Goal: Task Accomplishment & Management: Manage account settings

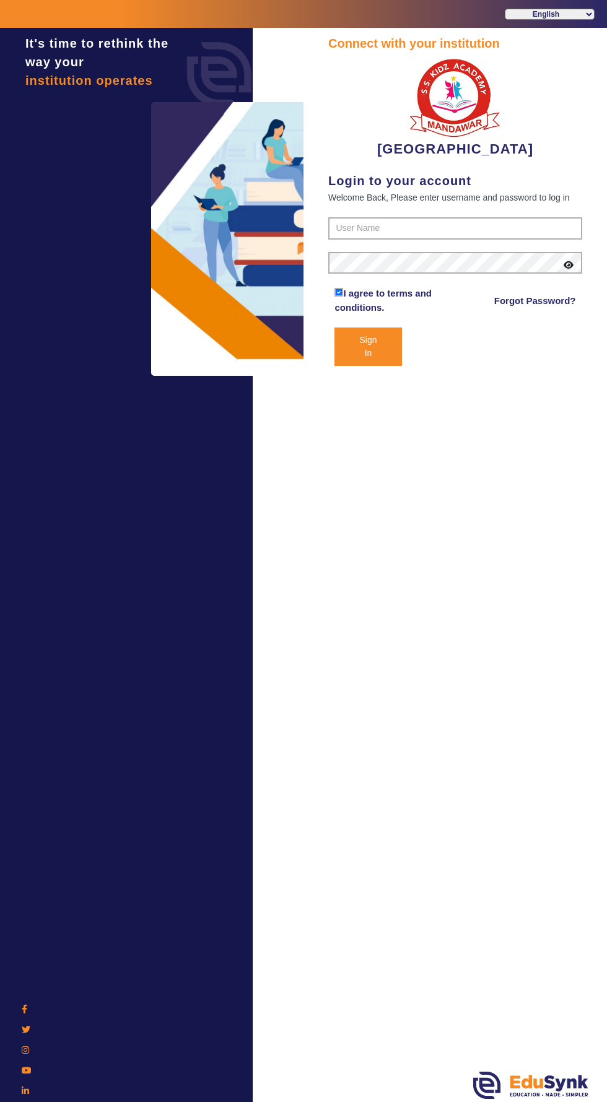
click at [372, 347] on button "Sign In" at bounding box center [367, 346] width 67 height 38
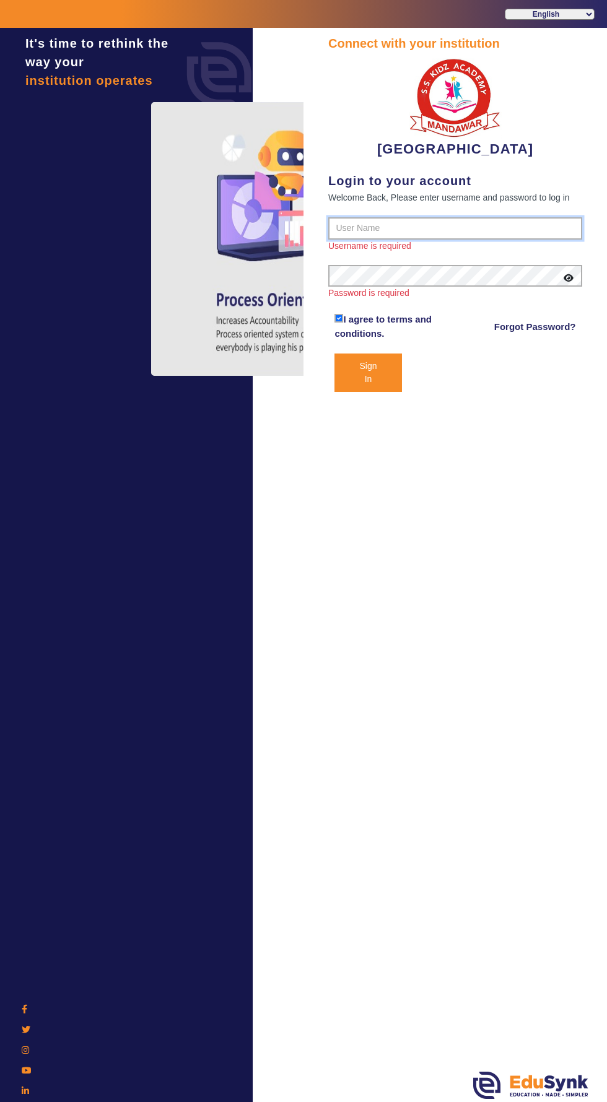
click at [423, 224] on input "text" at bounding box center [455, 228] width 254 height 22
type input "9928895959"
click at [334, 353] on button "Sign In" at bounding box center [367, 372] width 67 height 38
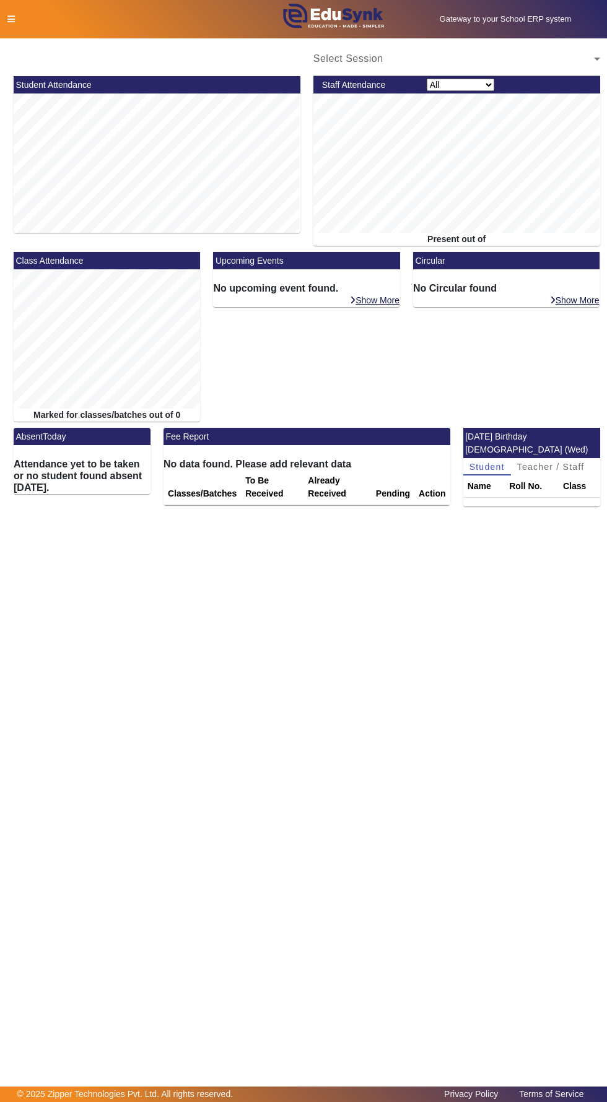
click at [376, 348] on div "Upcoming Events No upcoming event found. Show More" at bounding box center [306, 340] width 199 height 176
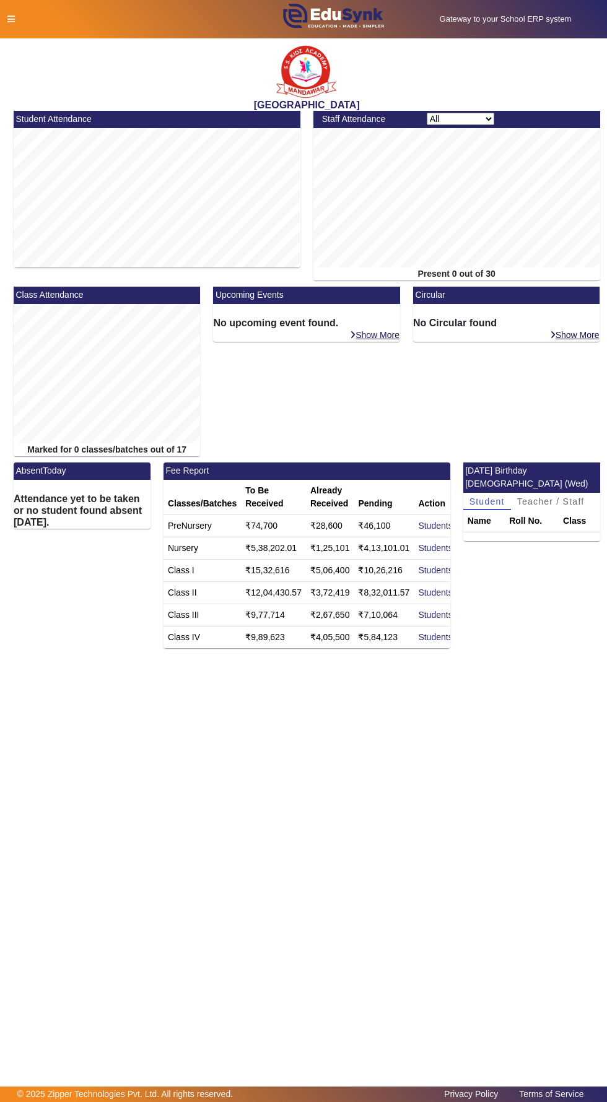
click at [11, 19] on icon at bounding box center [10, 19] width 7 height 9
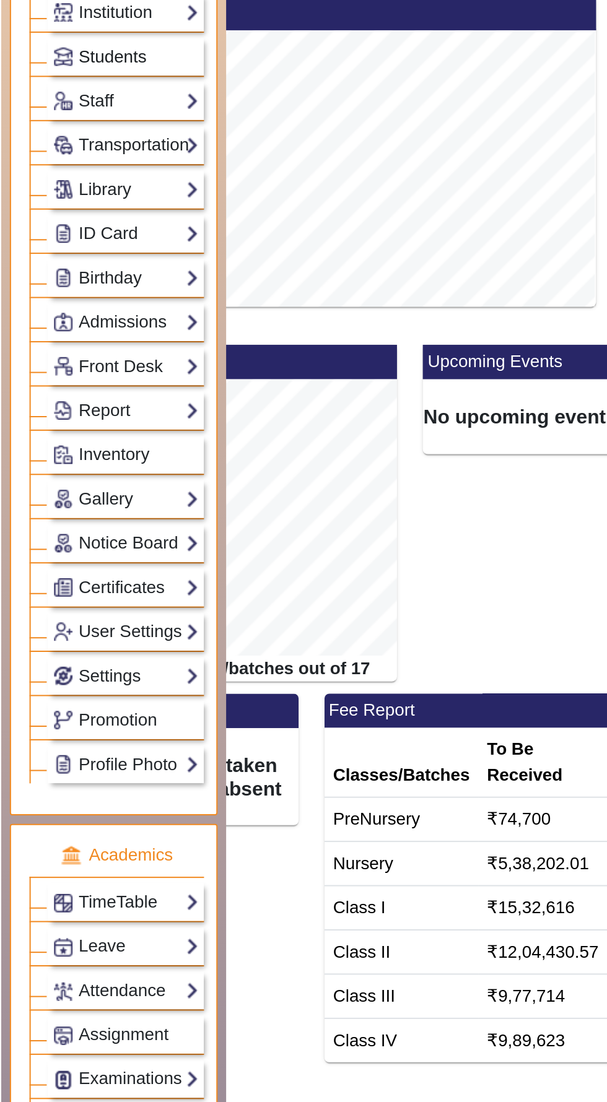
click at [66, 137] on span "Students" at bounding box center [57, 141] width 34 height 10
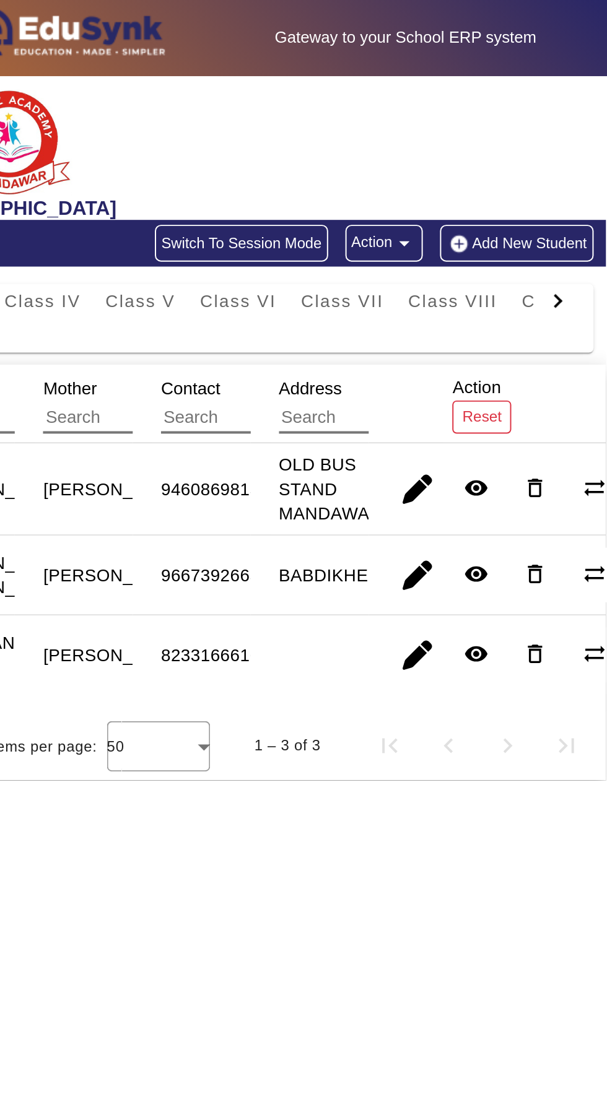
click at [589, 154] on div at bounding box center [582, 151] width 22 height 17
click at [591, 153] on div at bounding box center [582, 151] width 22 height 17
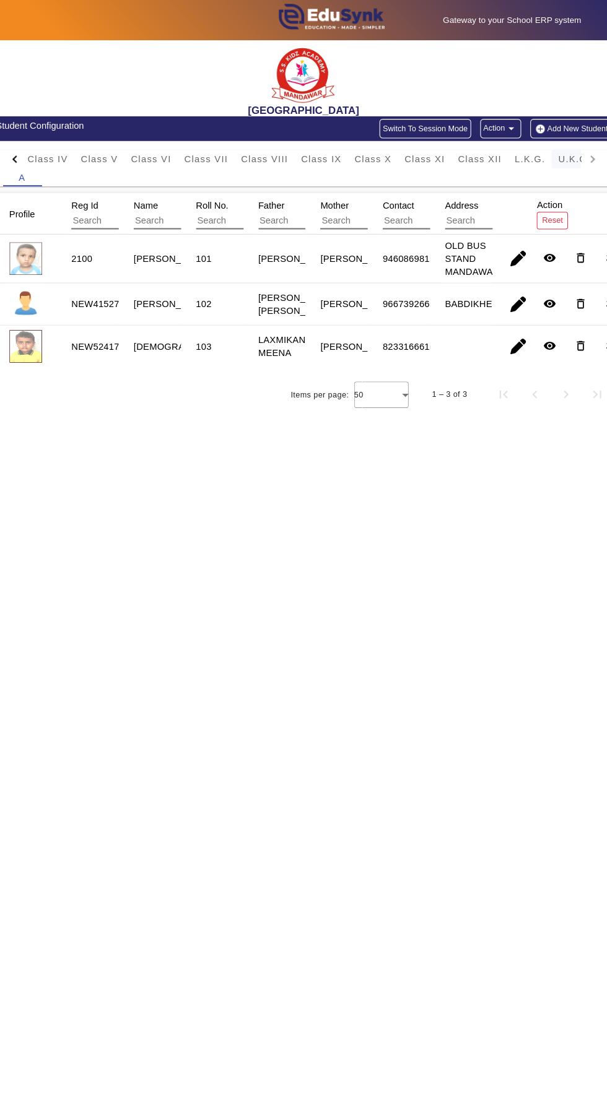
click at [556, 155] on span "U.K.G." at bounding box center [564, 151] width 31 height 9
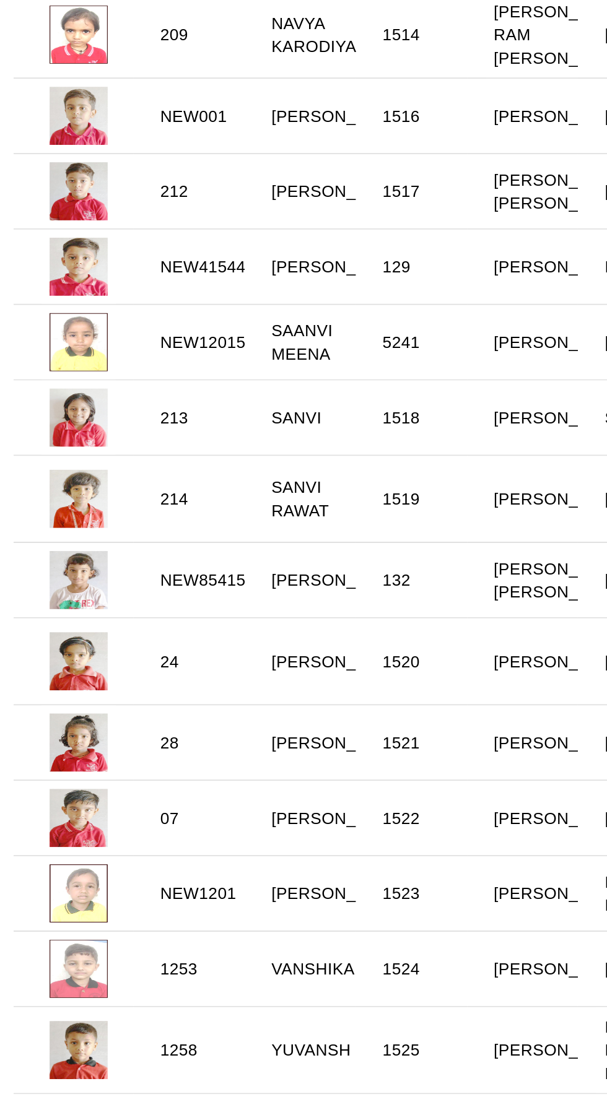
scroll to position [566, 0]
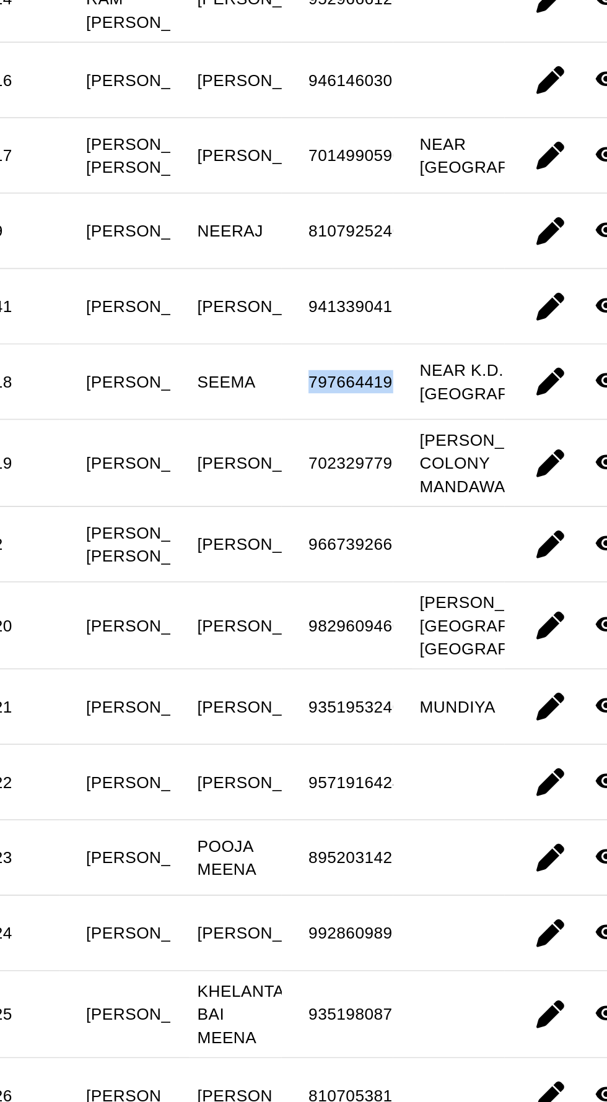
copy div "7976644191"
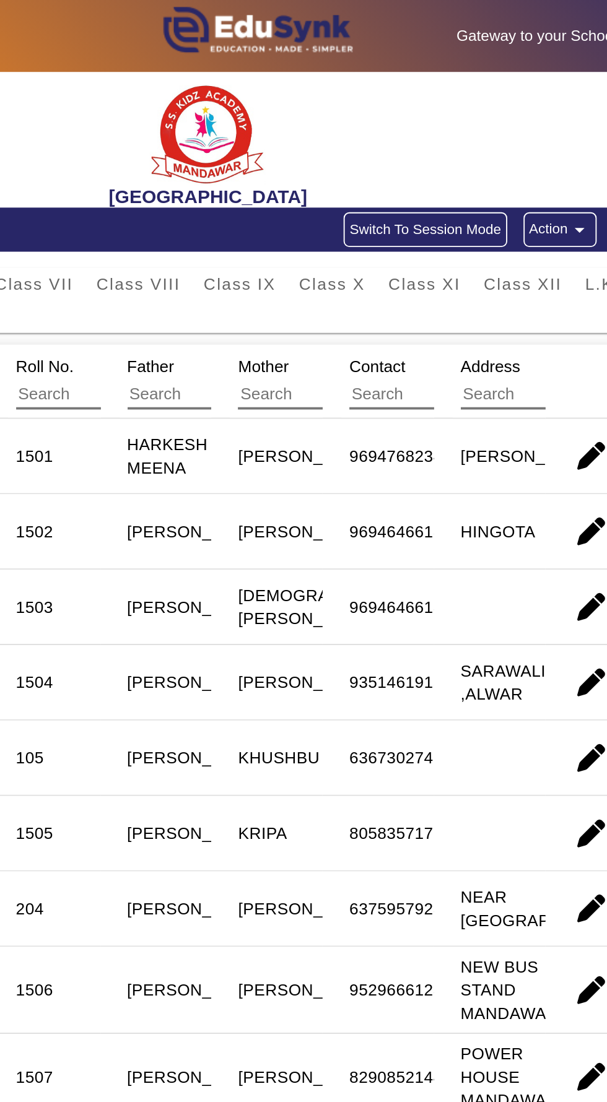
scroll to position [0, 0]
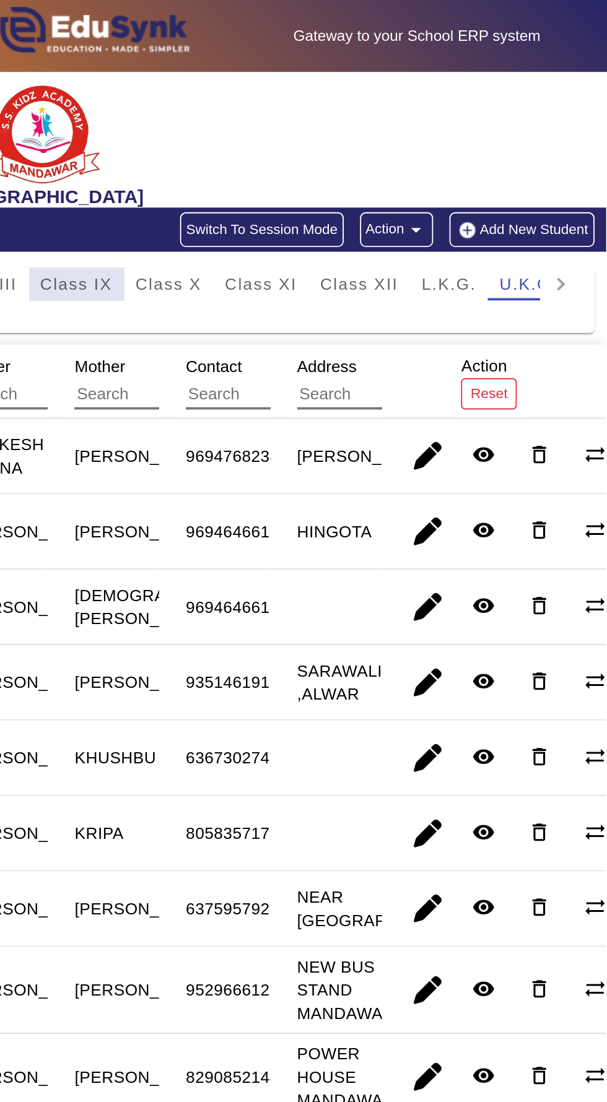
click at [323, 147] on span "Class IX" at bounding box center [324, 151] width 38 height 9
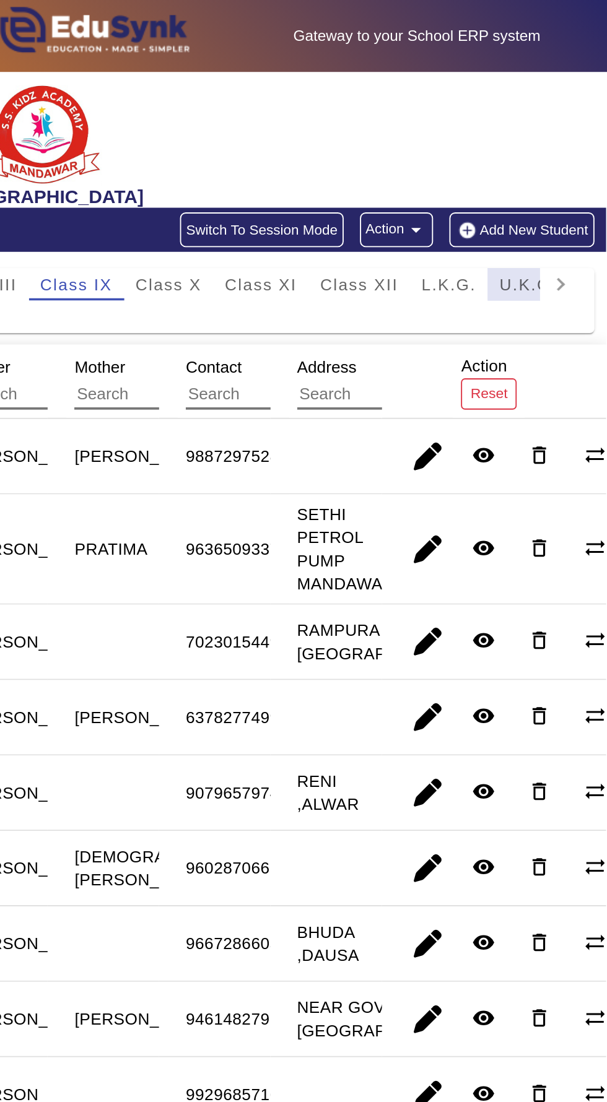
click at [553, 149] on span "U.K.G." at bounding box center [564, 151] width 31 height 9
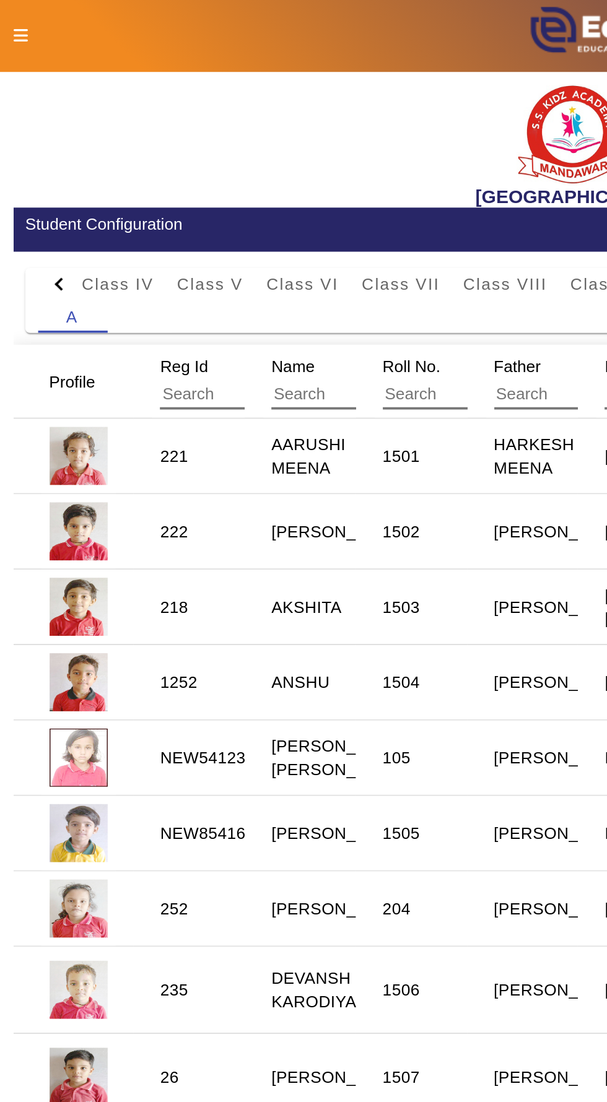
click at [41, 143] on div at bounding box center [31, 151] width 22 height 17
click at [27, 143] on div at bounding box center [31, 151] width 22 height 17
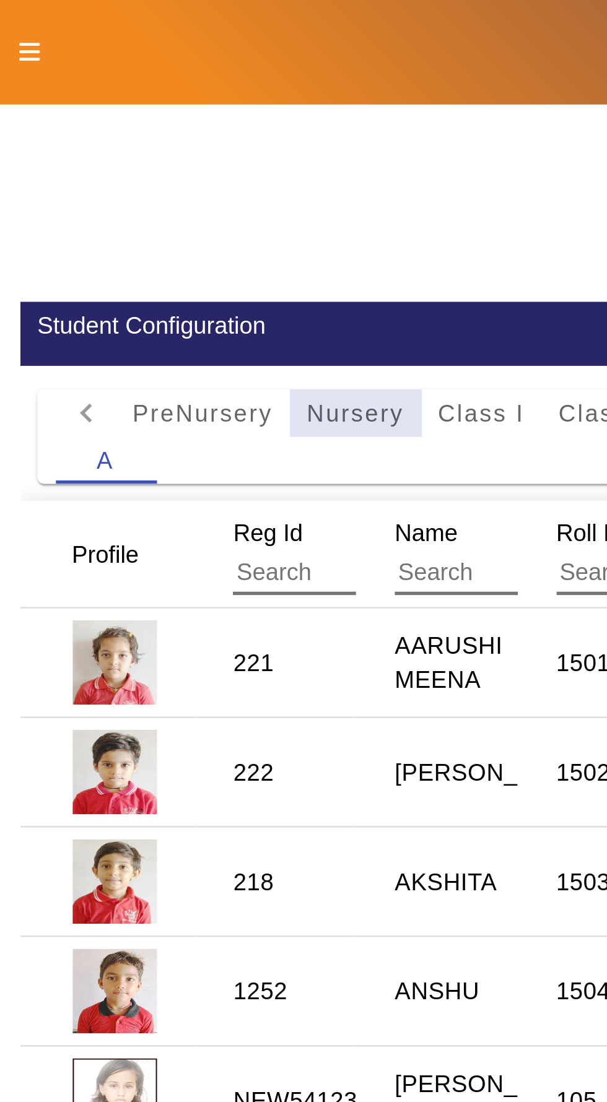
click at [132, 147] on span "Nursery" at bounding box center [131, 151] width 36 height 9
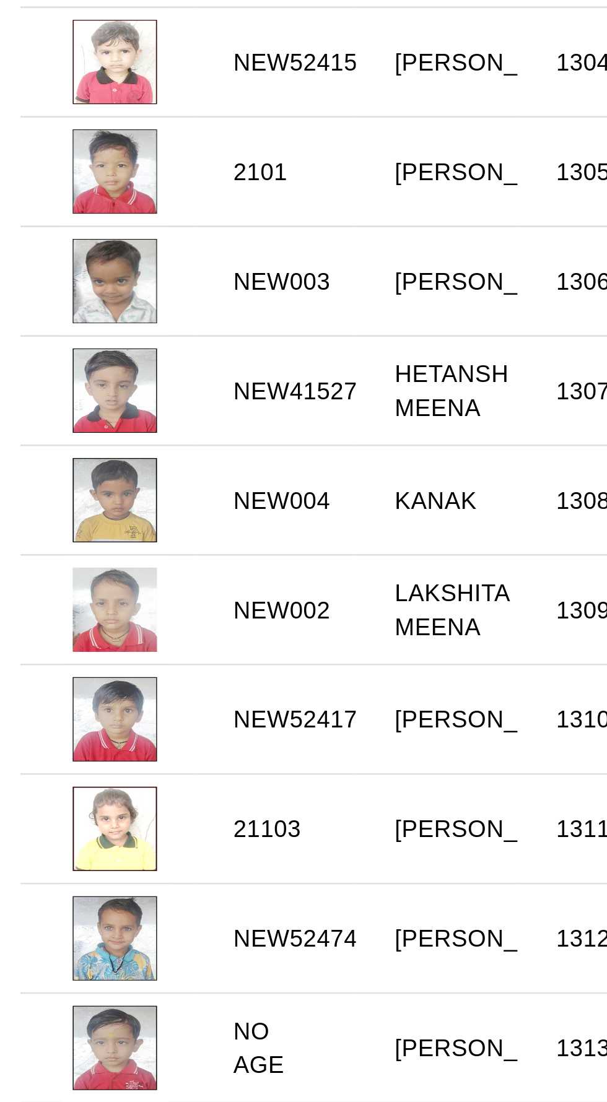
scroll to position [59, 0]
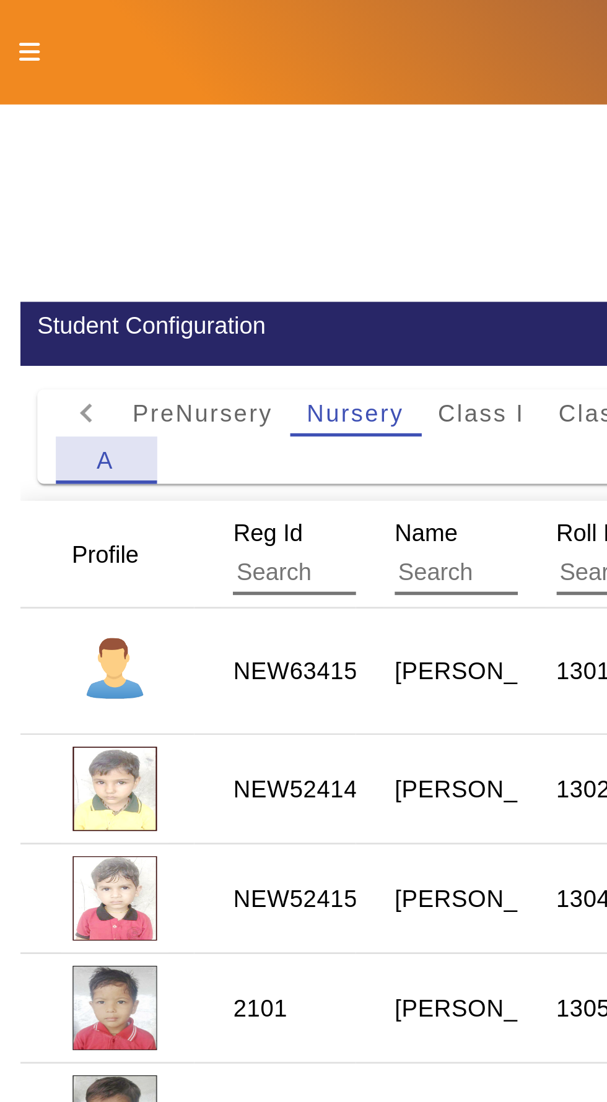
click at [35, 160] on div "A" at bounding box center [38, 168] width 37 height 17
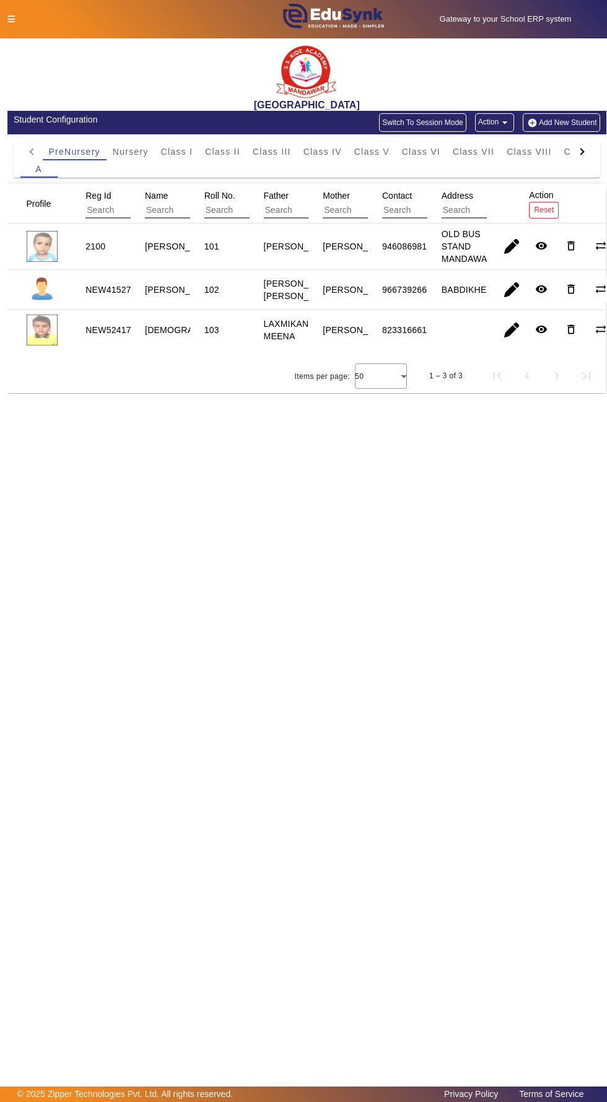
click at [11, 19] on icon at bounding box center [10, 19] width 7 height 9
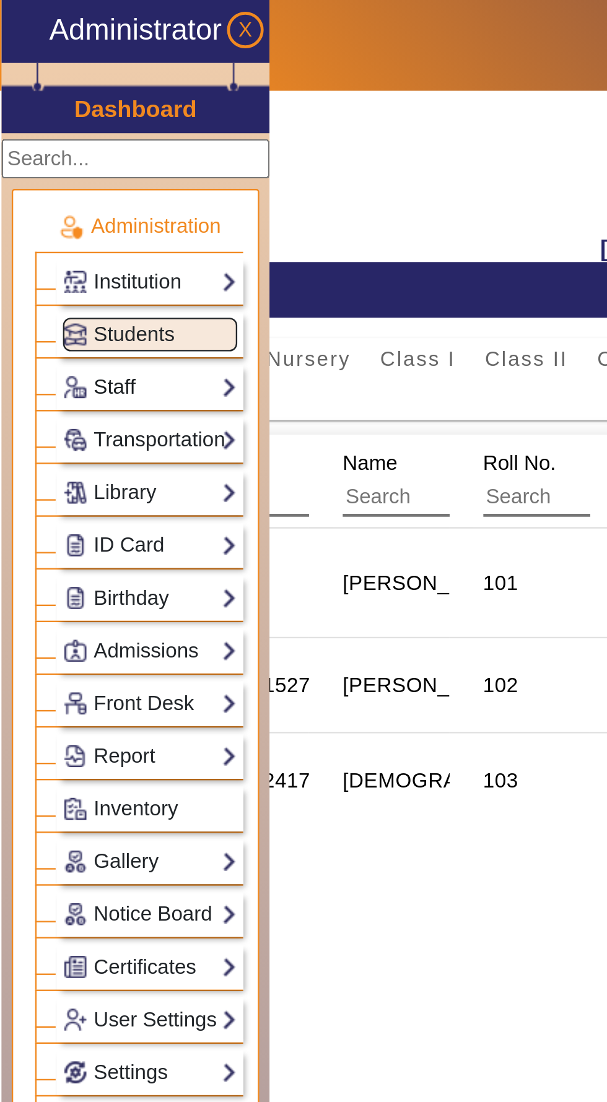
click at [58, 163] on link "Staff" at bounding box center [64, 164] width 74 height 14
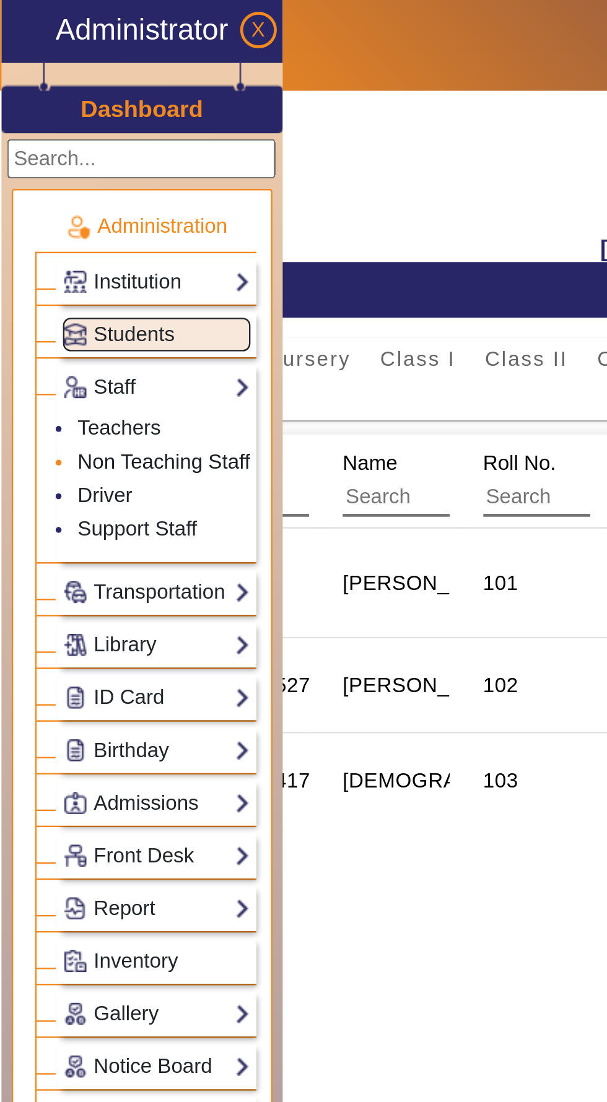
click at [56, 191] on link "Non Teaching Staff" at bounding box center [69, 195] width 73 height 10
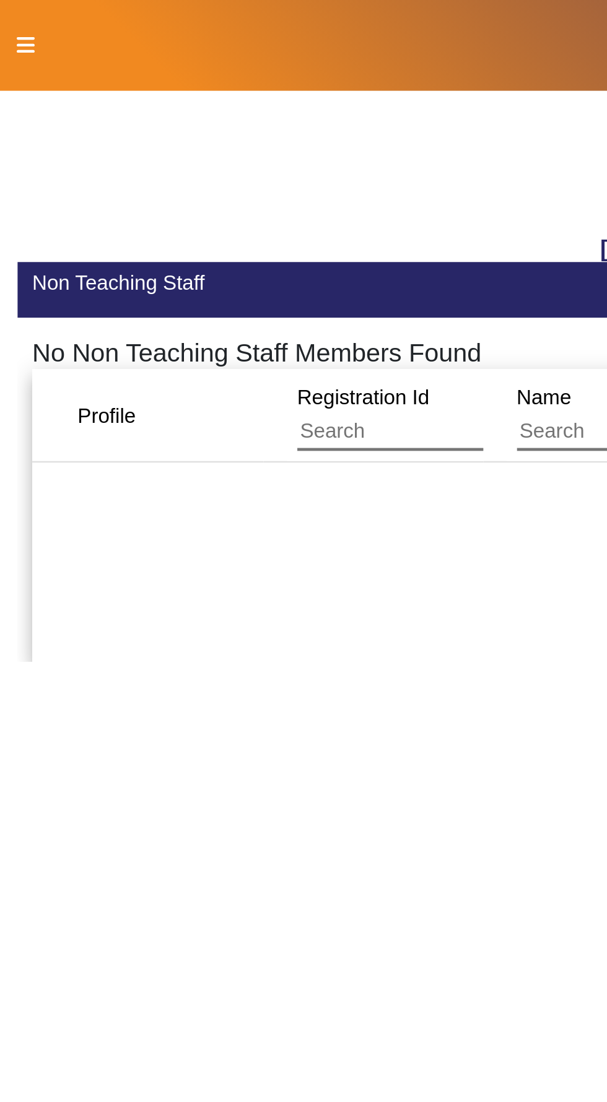
click at [12, 19] on icon at bounding box center [10, 19] width 7 height 9
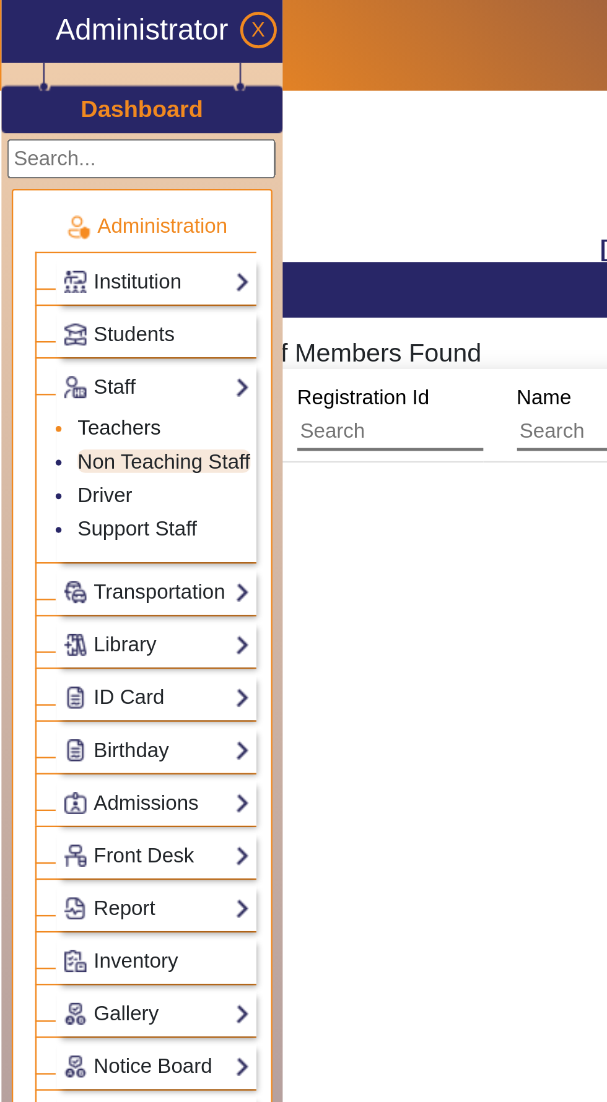
click at [51, 181] on link "Teachers" at bounding box center [50, 181] width 35 height 10
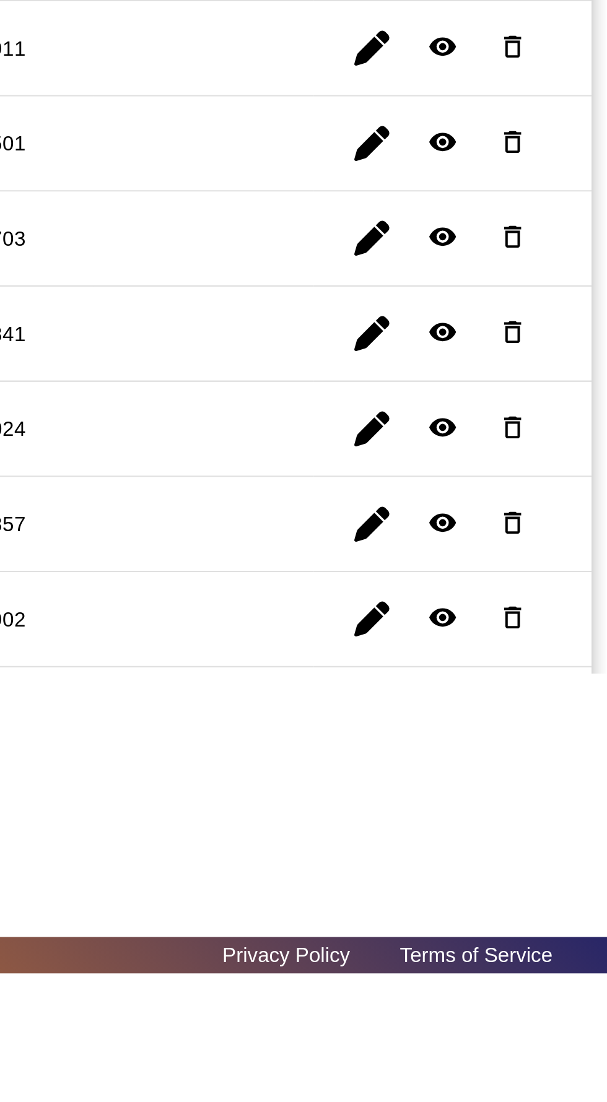
click at [508, 990] on span "button" at bounding box center [507, 992] width 30 height 30
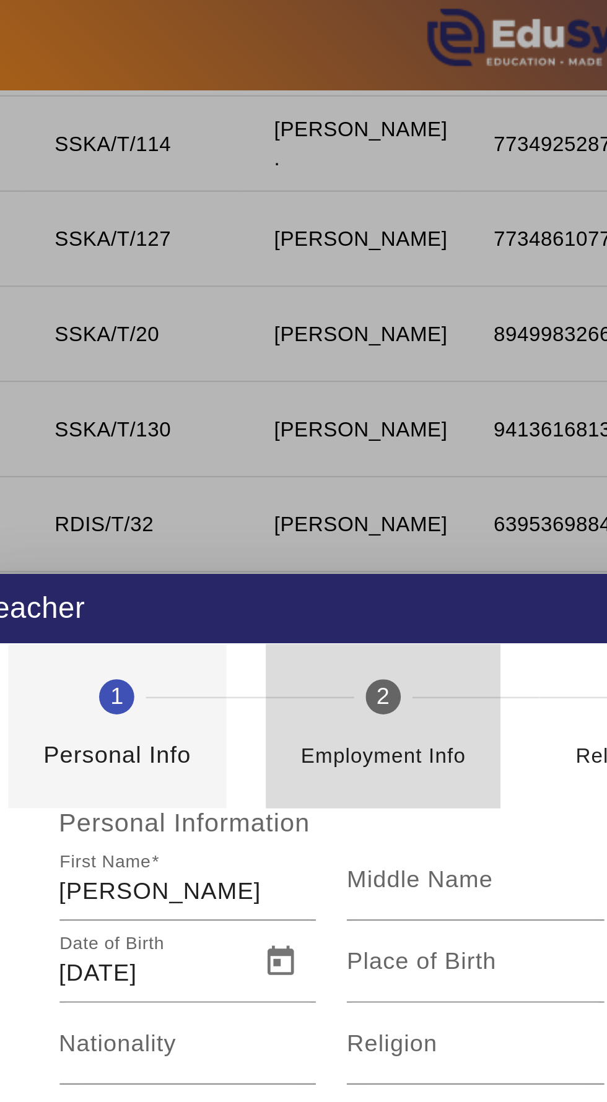
click at [266, 303] on div "Employment Info" at bounding box center [265, 314] width 70 height 25
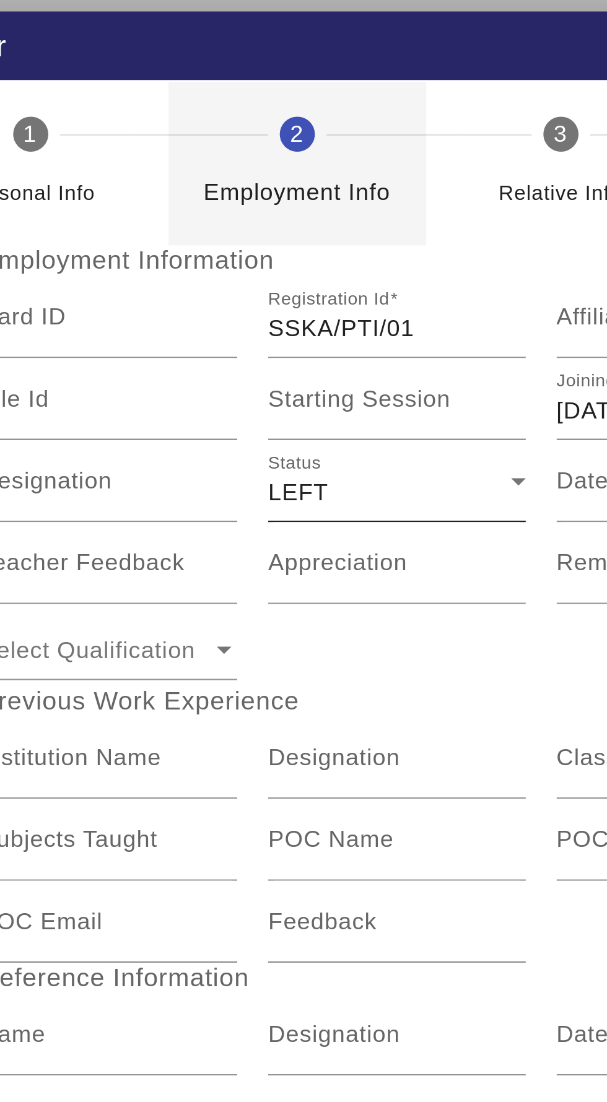
click at [313, 480] on div "LEFT" at bounding box center [300, 482] width 103 height 15
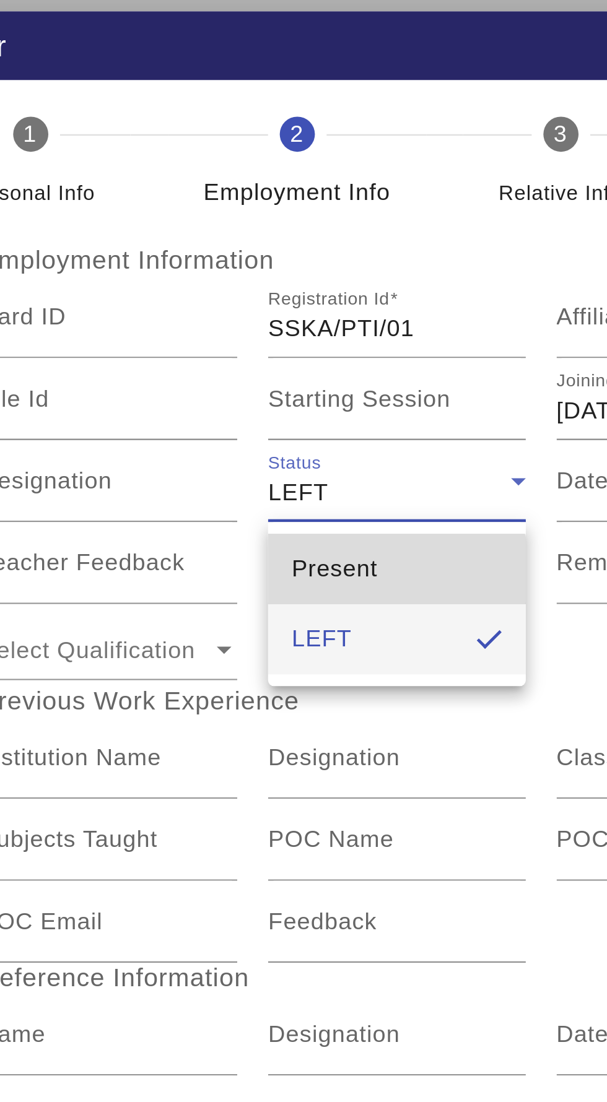
click at [299, 517] on mat-option "Present" at bounding box center [303, 515] width 109 height 30
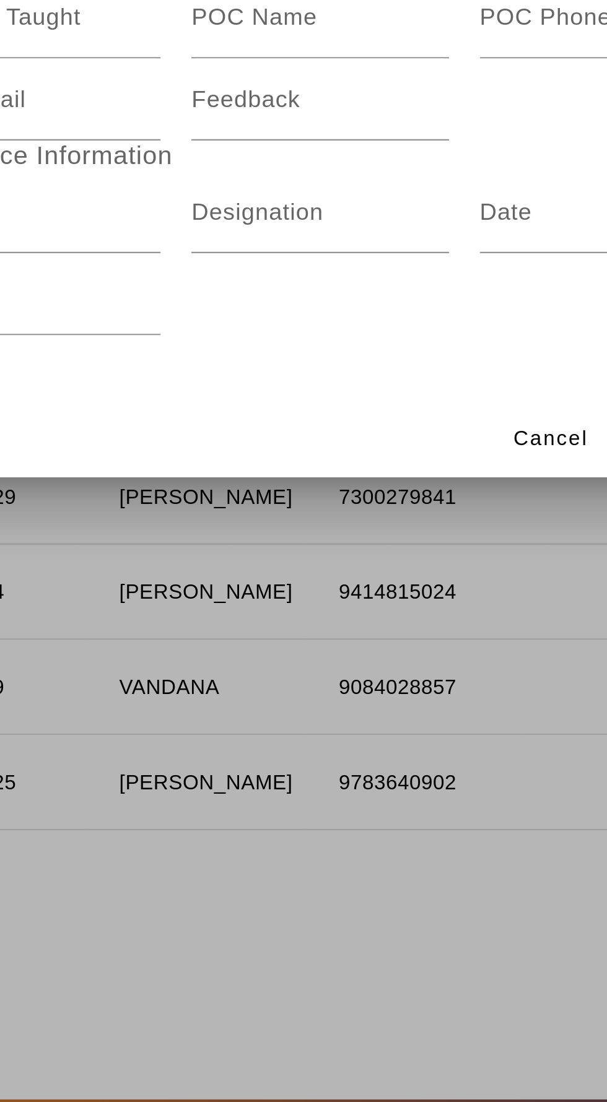
scroll to position [54, 0]
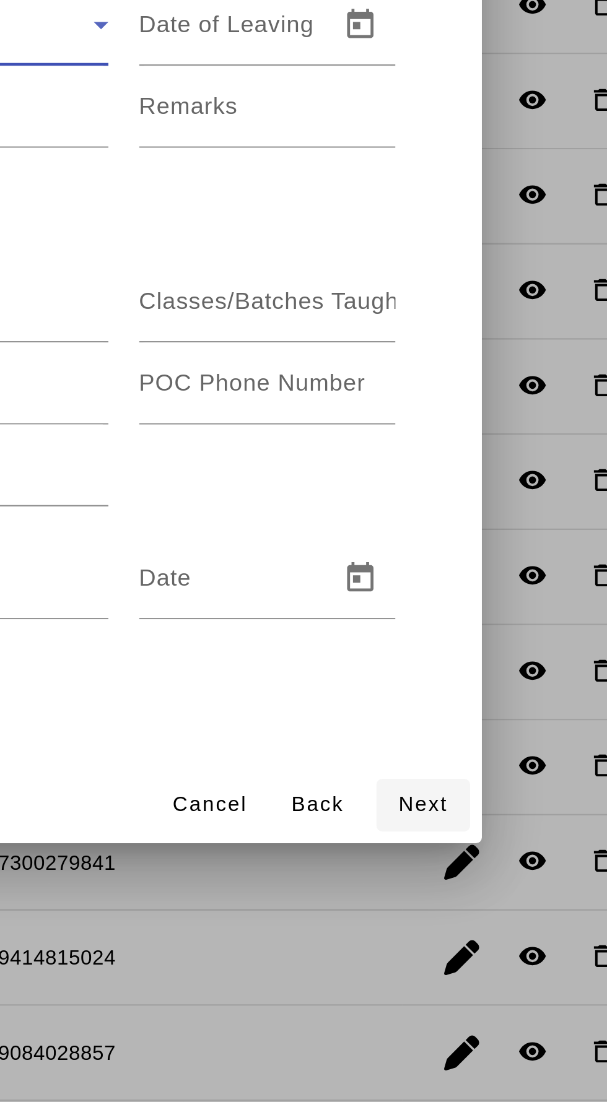
click at [494, 810] on span "Next" at bounding box center [490, 806] width 21 height 13
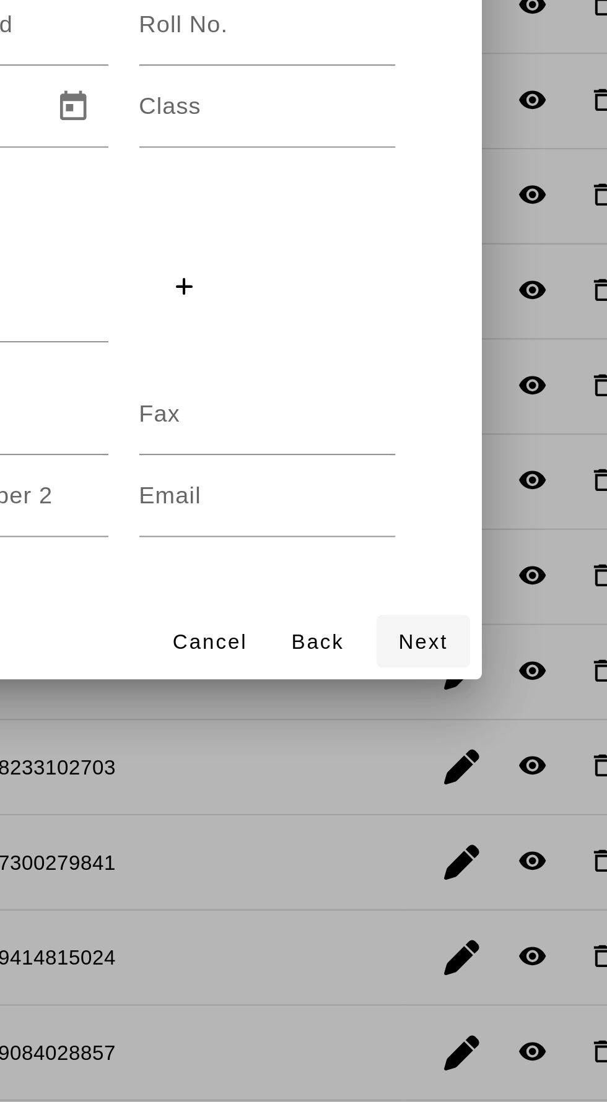
click at [485, 740] on span "Next" at bounding box center [490, 738] width 21 height 13
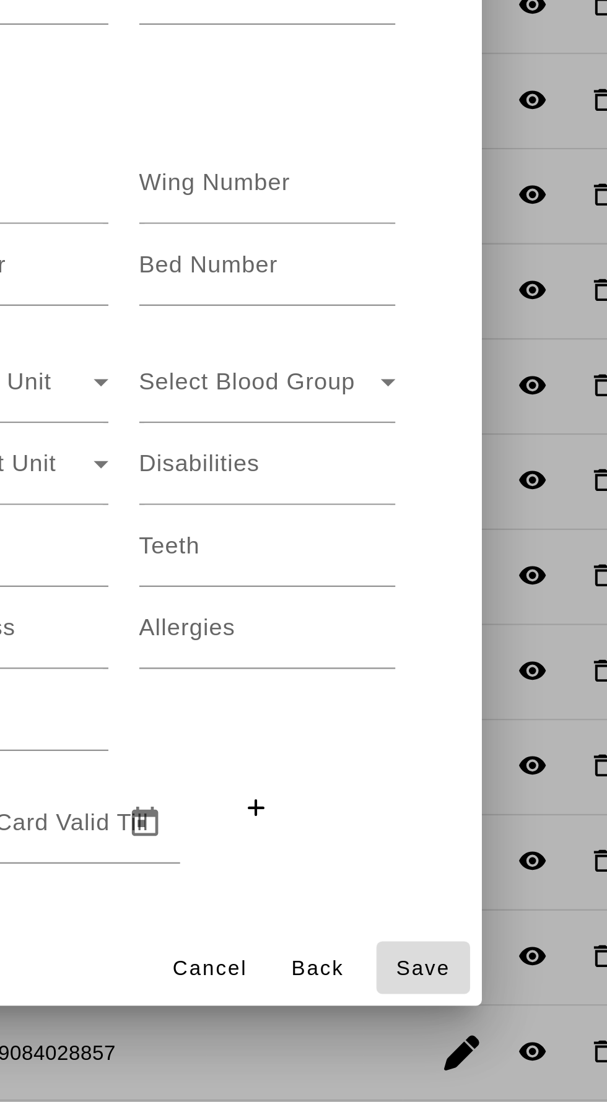
click at [488, 880] on span "Save" at bounding box center [491, 876] width 23 height 13
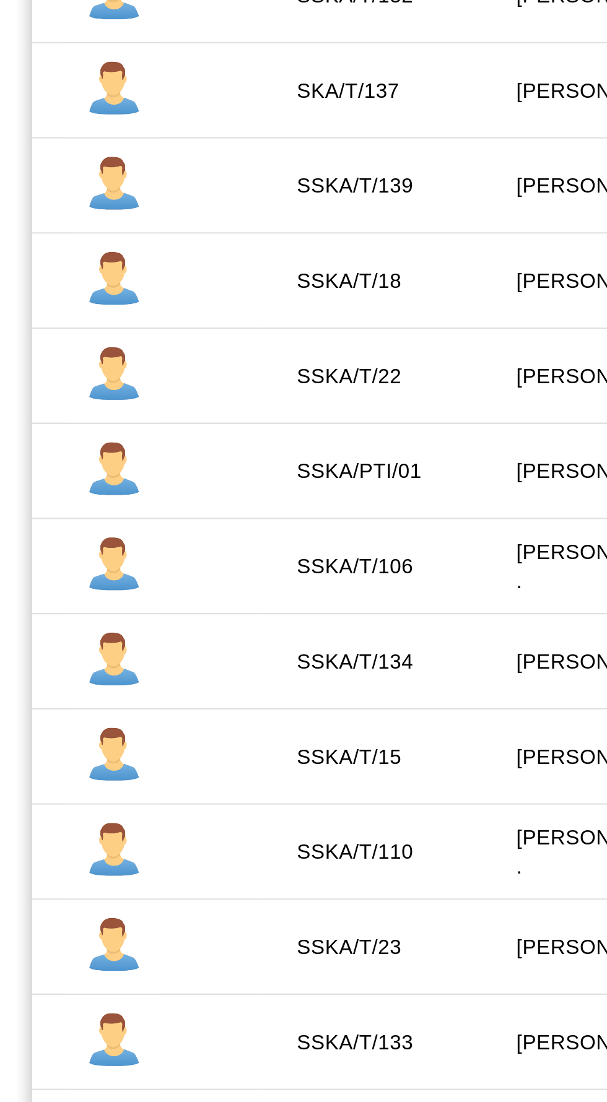
scroll to position [0, 0]
